Goal: Task Accomplishment & Management: Manage account settings

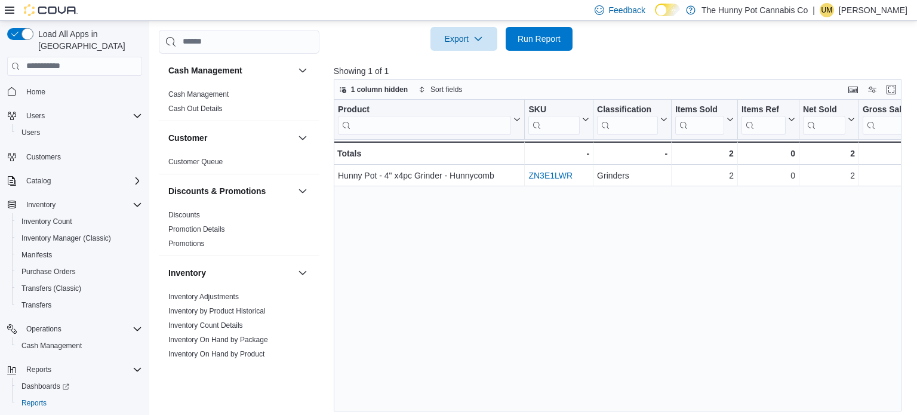
scroll to position [526, 0]
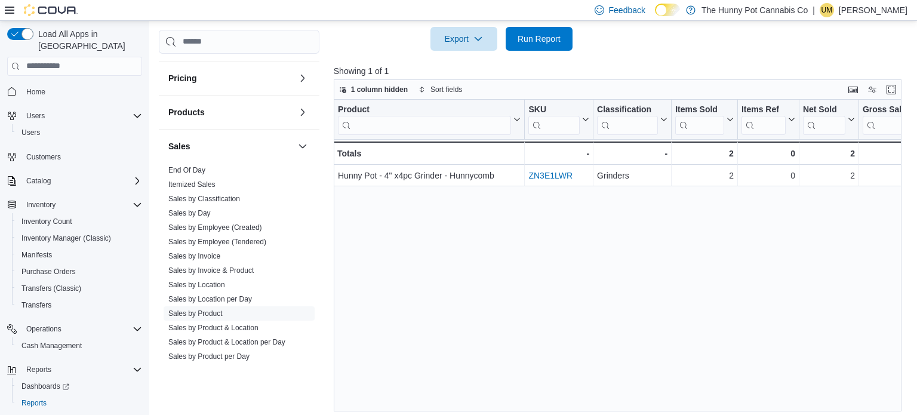
click at [826, 8] on div "UM" at bounding box center [827, 10] width 14 height 14
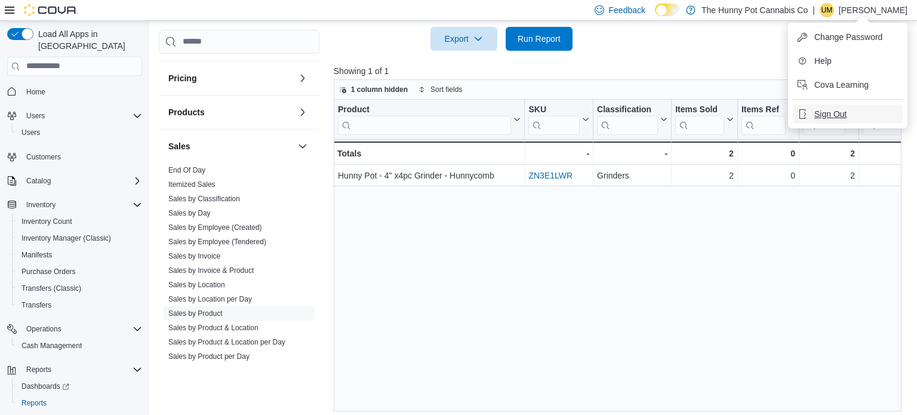
click at [814, 110] on span "Sign Out" at bounding box center [830, 114] width 32 height 12
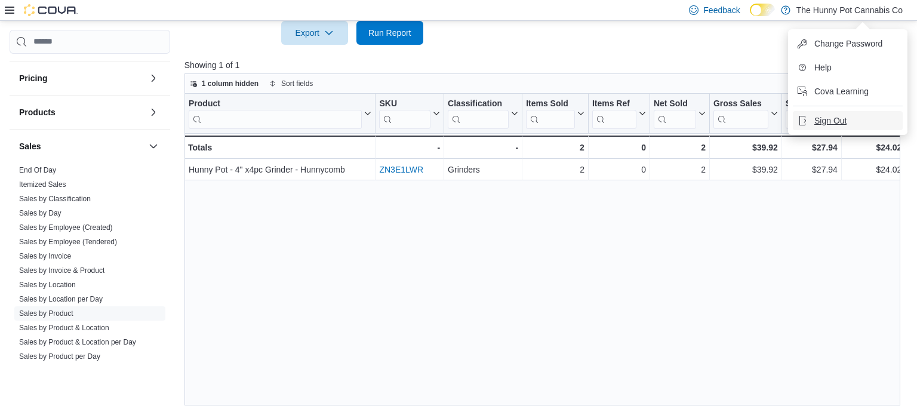
scroll to position [464, 0]
